Goal: Task Accomplishment & Management: Use online tool/utility

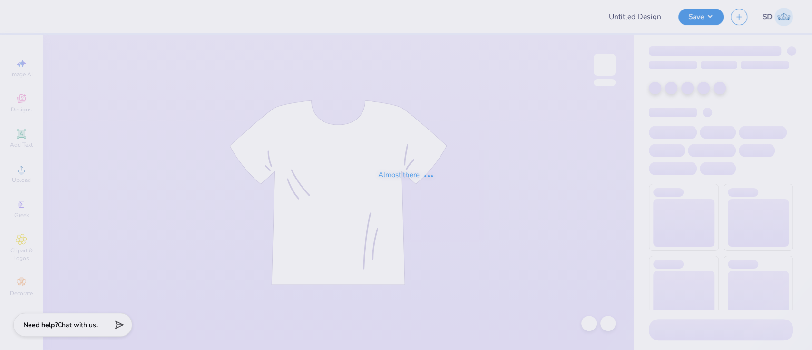
type input "rohawk hoodies 25"
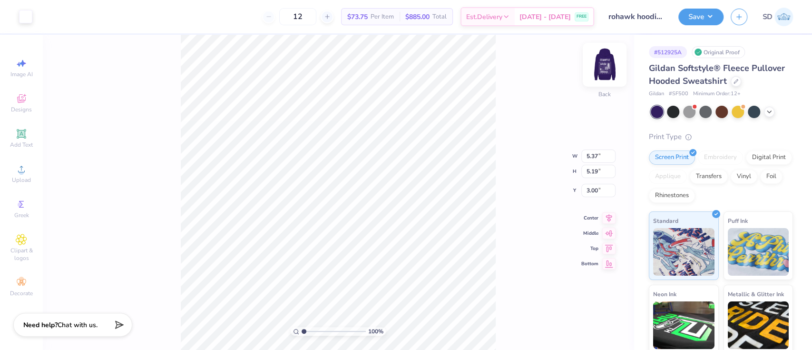
click at [598, 63] on img at bounding box center [604, 65] width 38 height 38
click at [61, 18] on div at bounding box center [59, 15] width 13 height 13
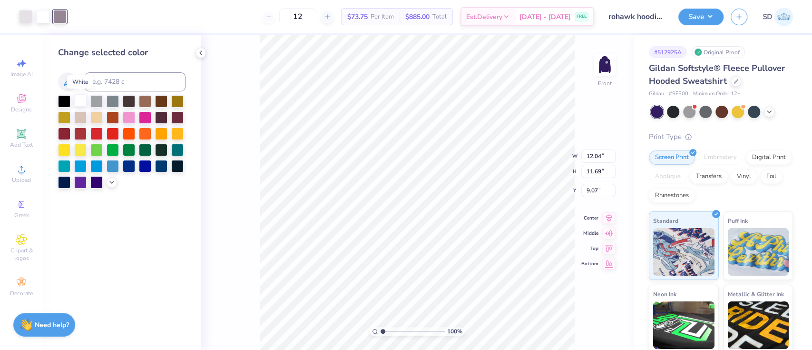
click at [74, 106] on div at bounding box center [80, 100] width 12 height 12
click at [27, 17] on div at bounding box center [25, 15] width 13 height 13
click at [86, 106] on div at bounding box center [80, 100] width 12 height 12
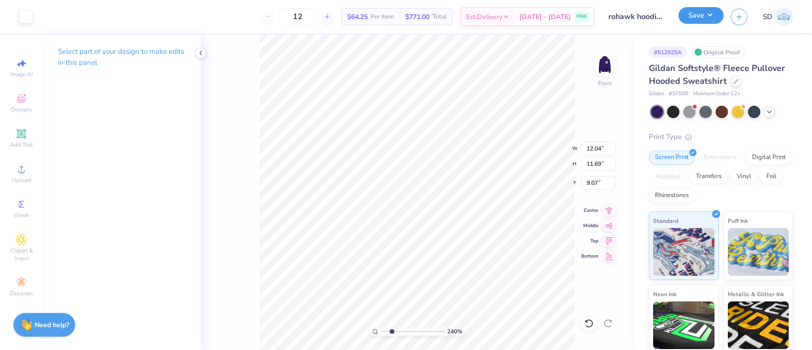
click at [687, 19] on button "Save" at bounding box center [700, 15] width 45 height 17
type input "2.40389114579996"
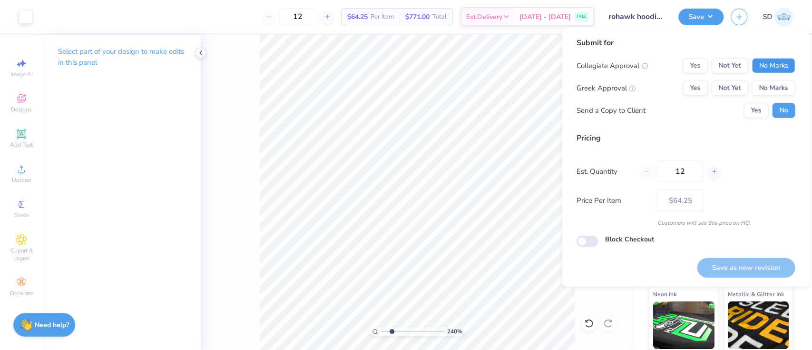
click at [772, 69] on button "No Marks" at bounding box center [772, 65] width 43 height 15
click at [772, 86] on button "No Marks" at bounding box center [772, 87] width 43 height 15
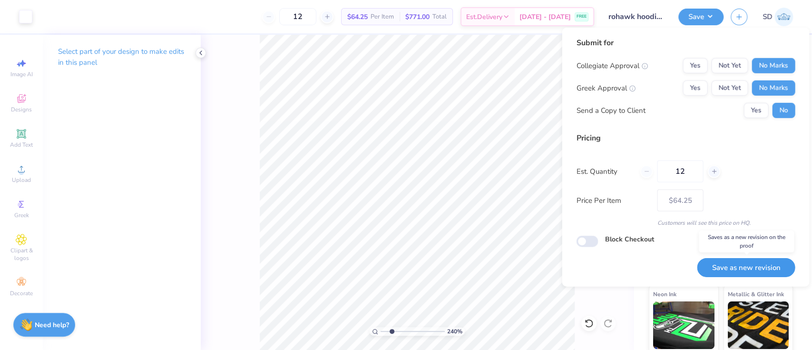
click at [741, 264] on button "Save as new revision" at bounding box center [746, 267] width 98 height 19
type input "$64.25"
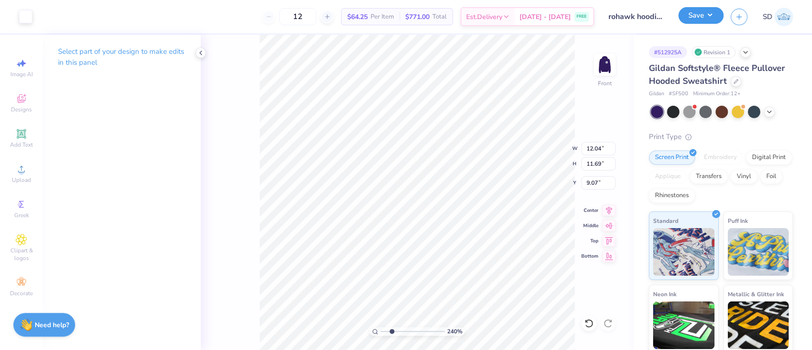
click at [696, 11] on button "Save" at bounding box center [700, 15] width 45 height 17
type input "2.40389114579996"
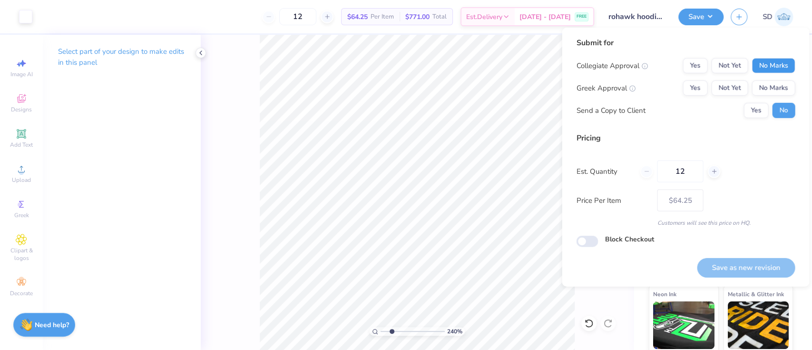
click at [769, 64] on button "No Marks" at bounding box center [772, 65] width 43 height 15
click at [769, 83] on button "No Marks" at bounding box center [772, 87] width 43 height 15
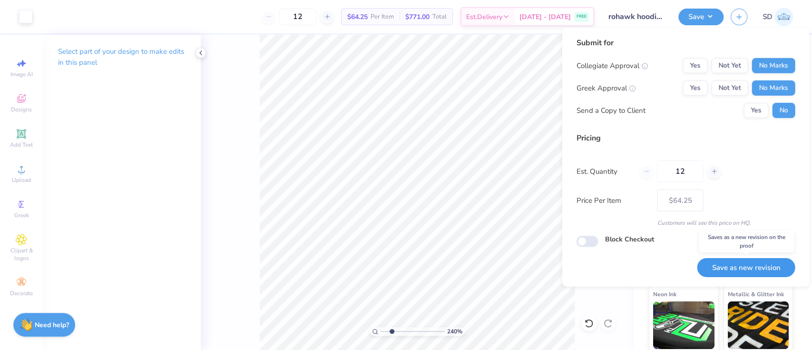
click at [737, 264] on button "Save as new revision" at bounding box center [746, 267] width 98 height 19
type input "$64.25"
type input "1.41400094618454"
type input "9.57"
type input "2.00"
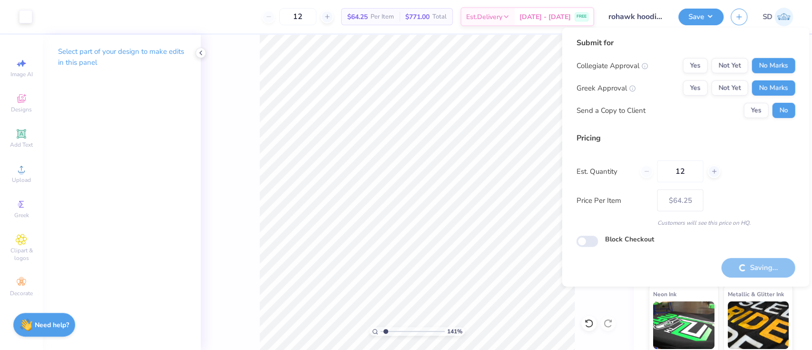
type input "6.00"
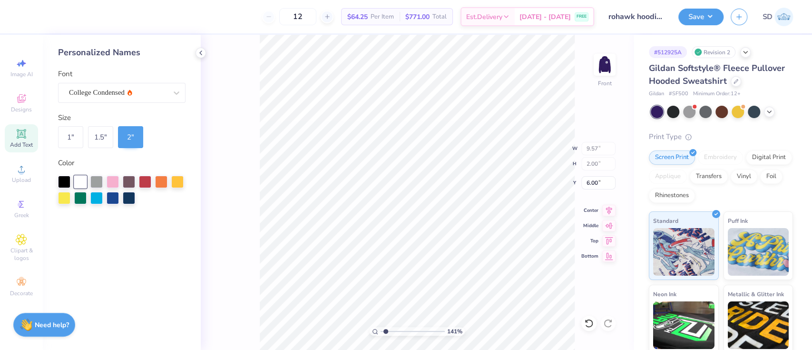
type input "1.41400094618454"
